Goal: Obtain resource: Download file/media

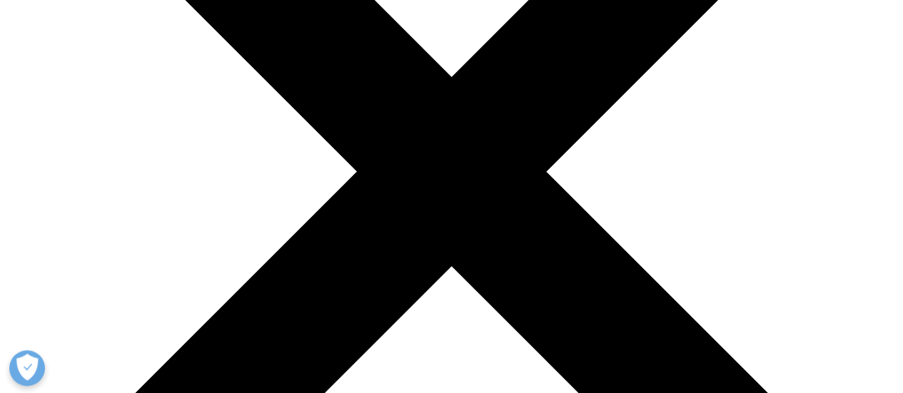
scroll to position [47, 0]
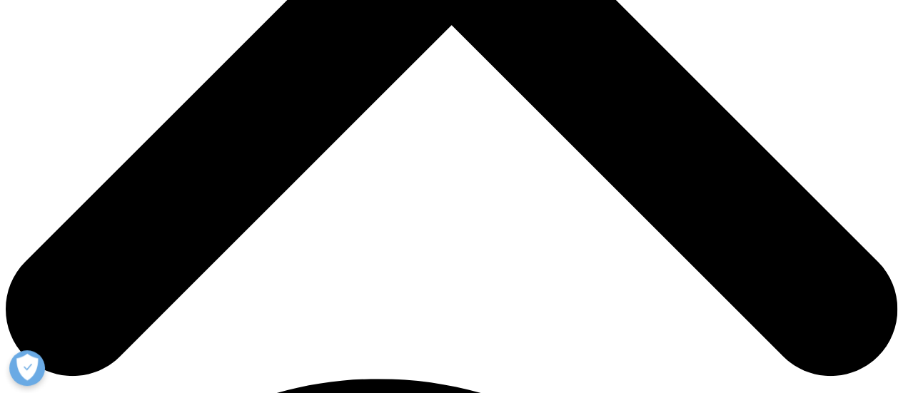
scroll to position [552, 0]
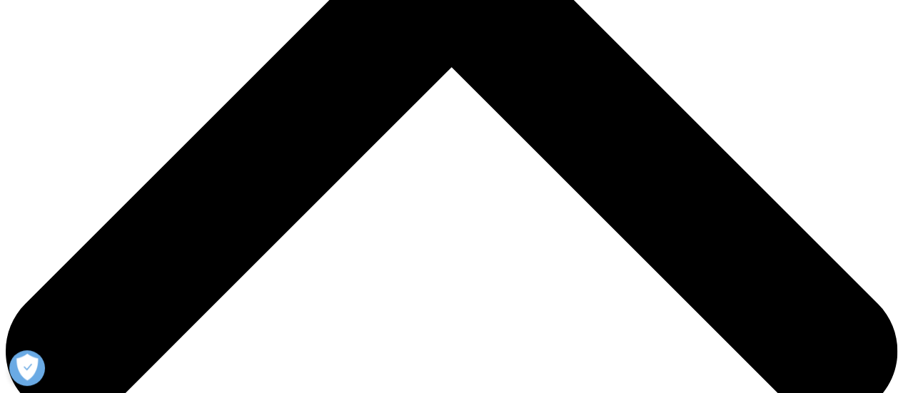
scroll to position [497, 0]
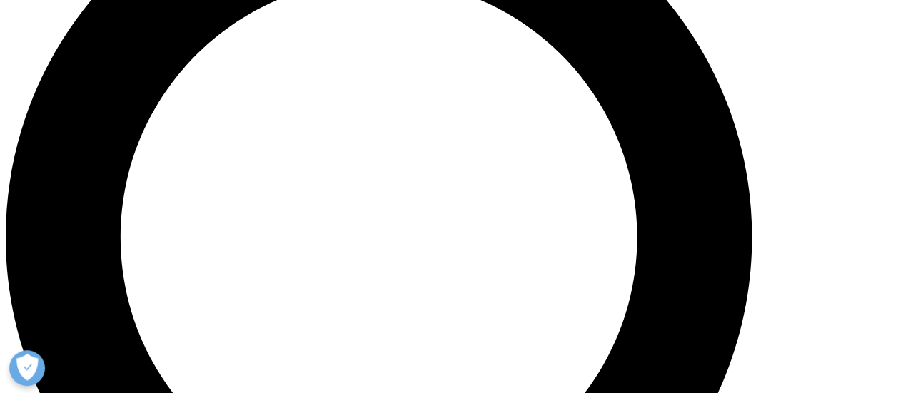
drag, startPoint x: 908, startPoint y: 29, endPoint x: 907, endPoint y: 187, distance: 157.7
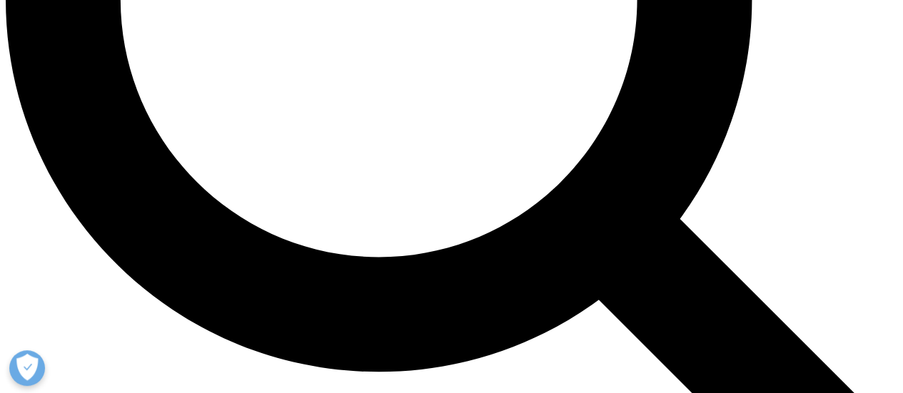
scroll to position [1292, 0]
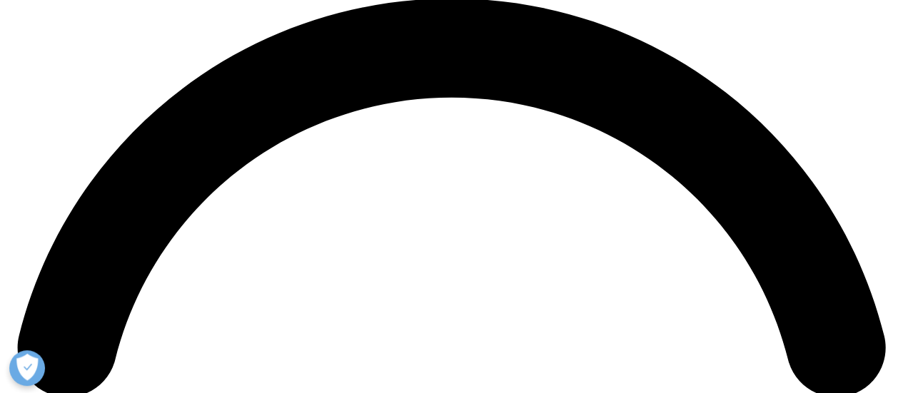
scroll to position [1820, 0]
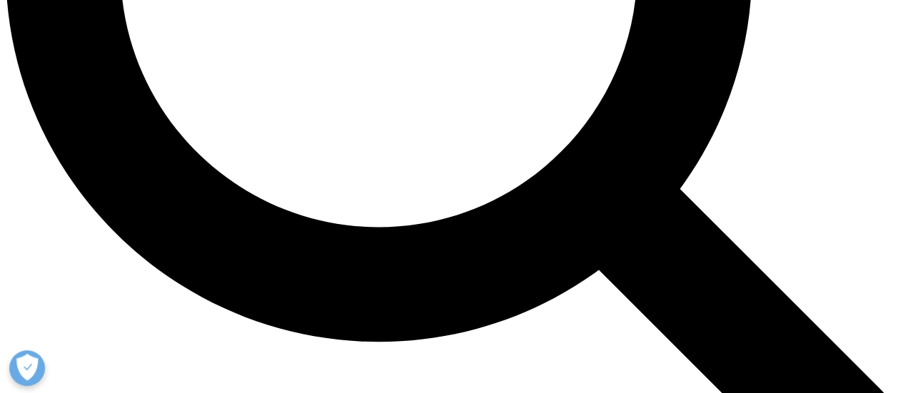
scroll to position [1297, 0]
